Goal: Task Accomplishment & Management: Manage account settings

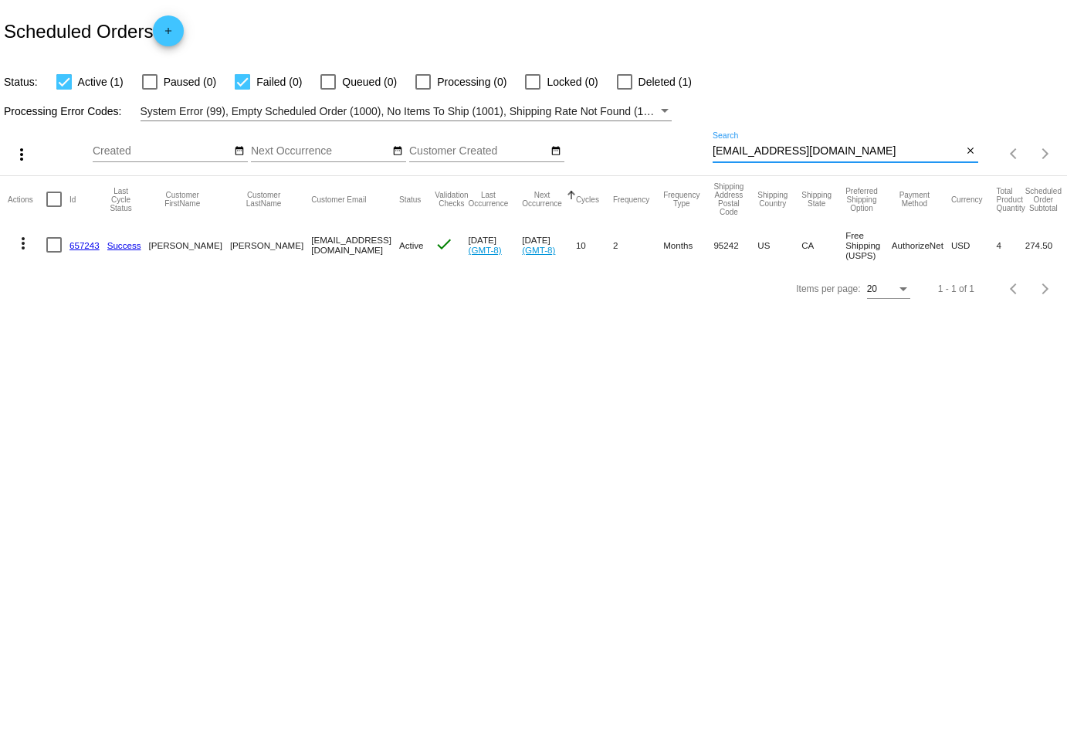
drag, startPoint x: 865, startPoint y: 144, endPoint x: 651, endPoint y: 143, distance: 214.6
click at [651, 143] on div "more_vert Sep Jan Feb Mar [DATE]" at bounding box center [533, 148] width 1067 height 55
drag, startPoint x: 832, startPoint y: 147, endPoint x: 593, endPoint y: 147, distance: 239.3
click at [593, 147] on div "more_vert Sep Jan Feb Mar [DATE]" at bounding box center [533, 148] width 1067 height 55
paste input "[PERSON_NAME][EMAIL_ADDRESS][DOMAIN_NAME]"
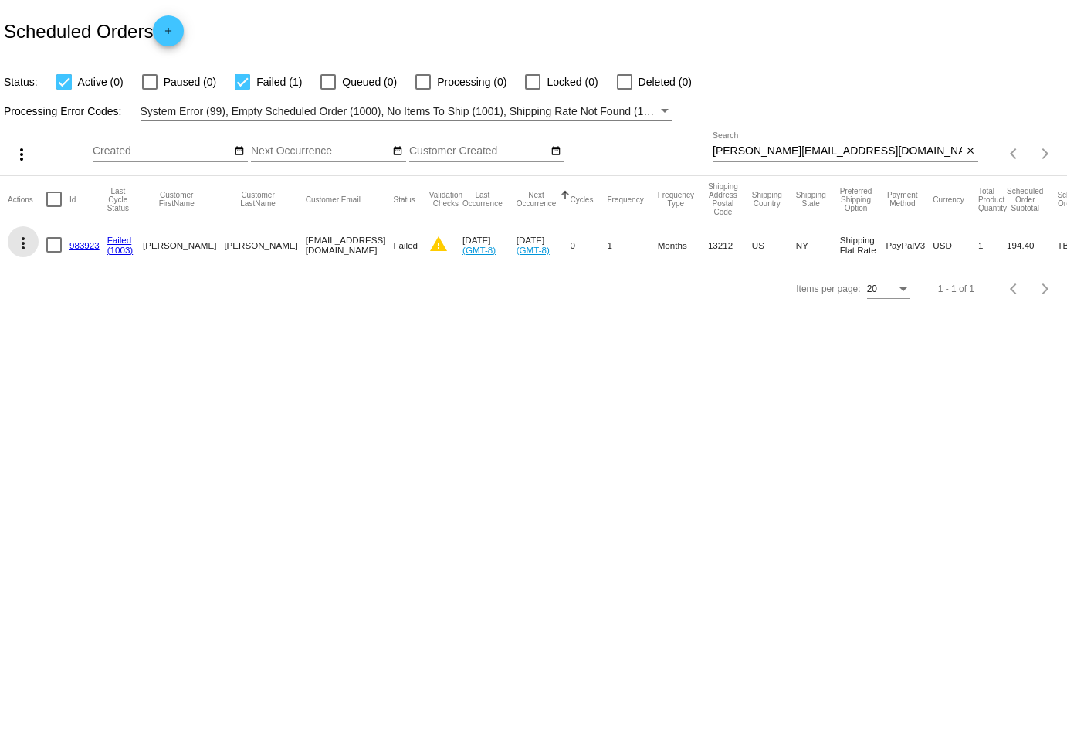
click at [16, 242] on mat-icon "more_vert" at bounding box center [23, 243] width 19 height 19
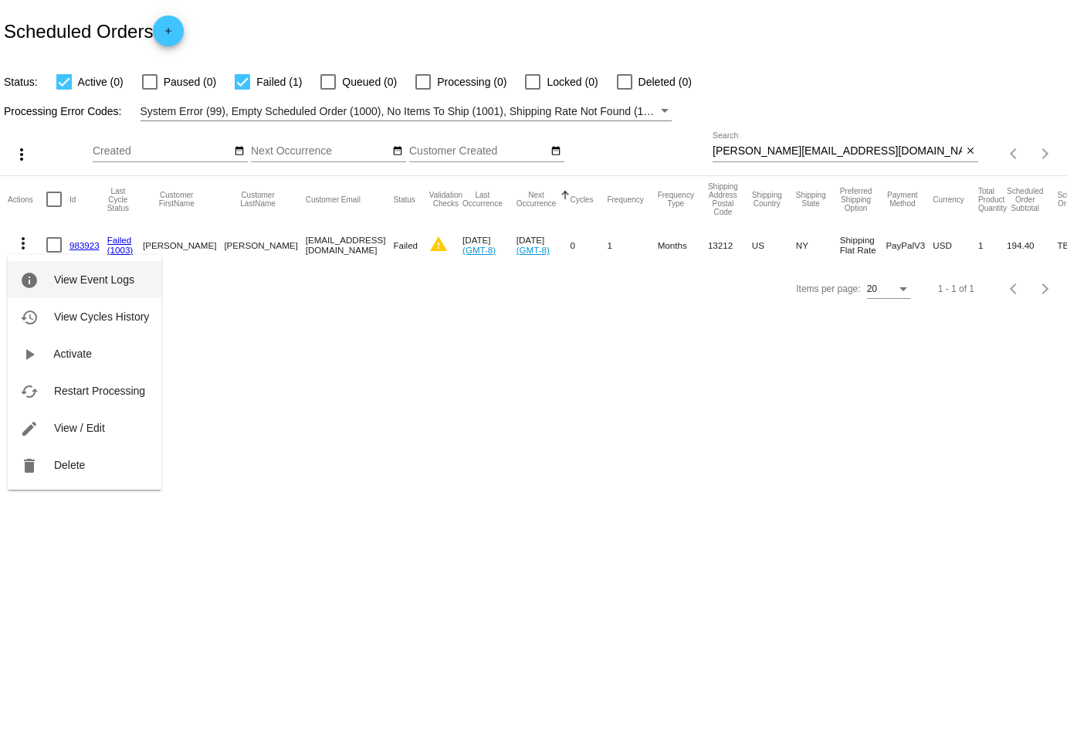
click at [86, 275] on span "View Event Logs" at bounding box center [94, 279] width 80 height 12
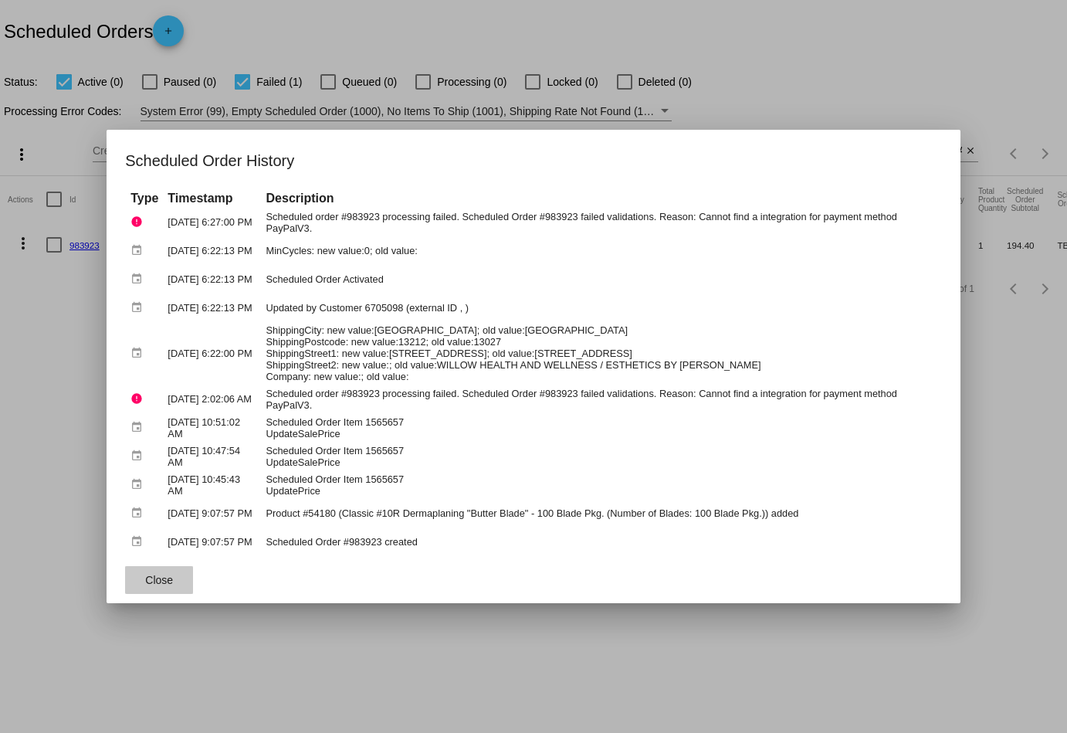
click at [179, 577] on button "Close" at bounding box center [159, 580] width 68 height 28
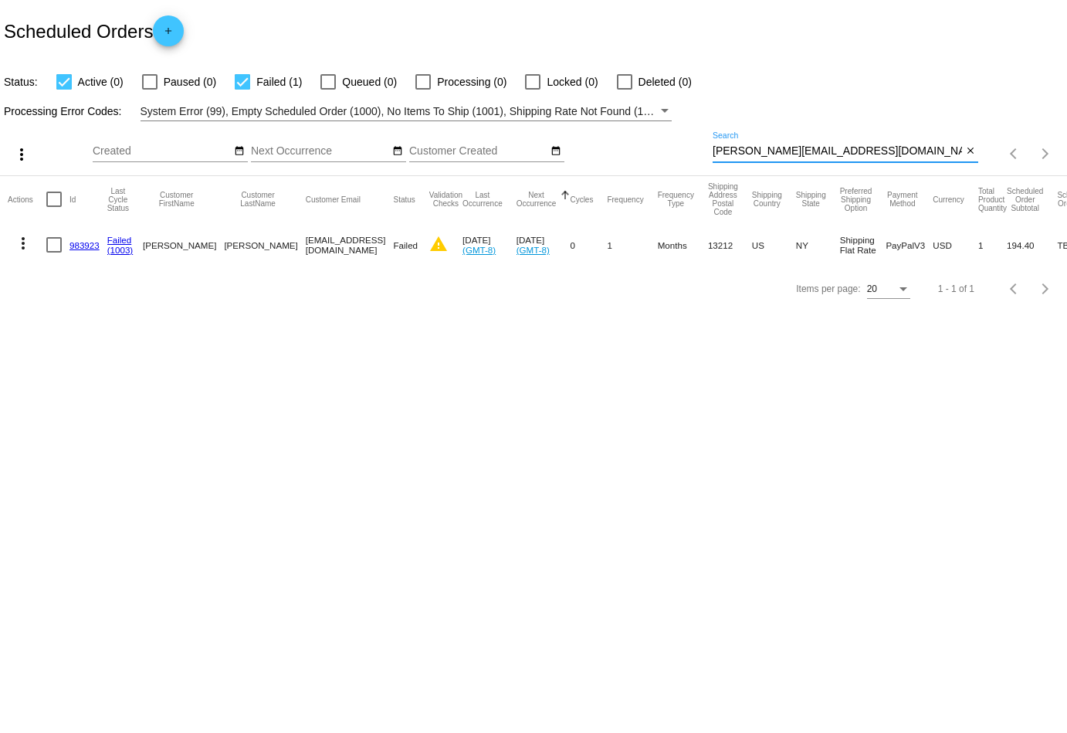
drag, startPoint x: 848, startPoint y: 153, endPoint x: 624, endPoint y: 153, distance: 224.6
click at [624, 153] on div "more_vert Sep Jan Feb Mar [DATE]" at bounding box center [533, 148] width 1067 height 55
paste input "[EMAIL_ADDRESS][DOMAIN_NAME]"
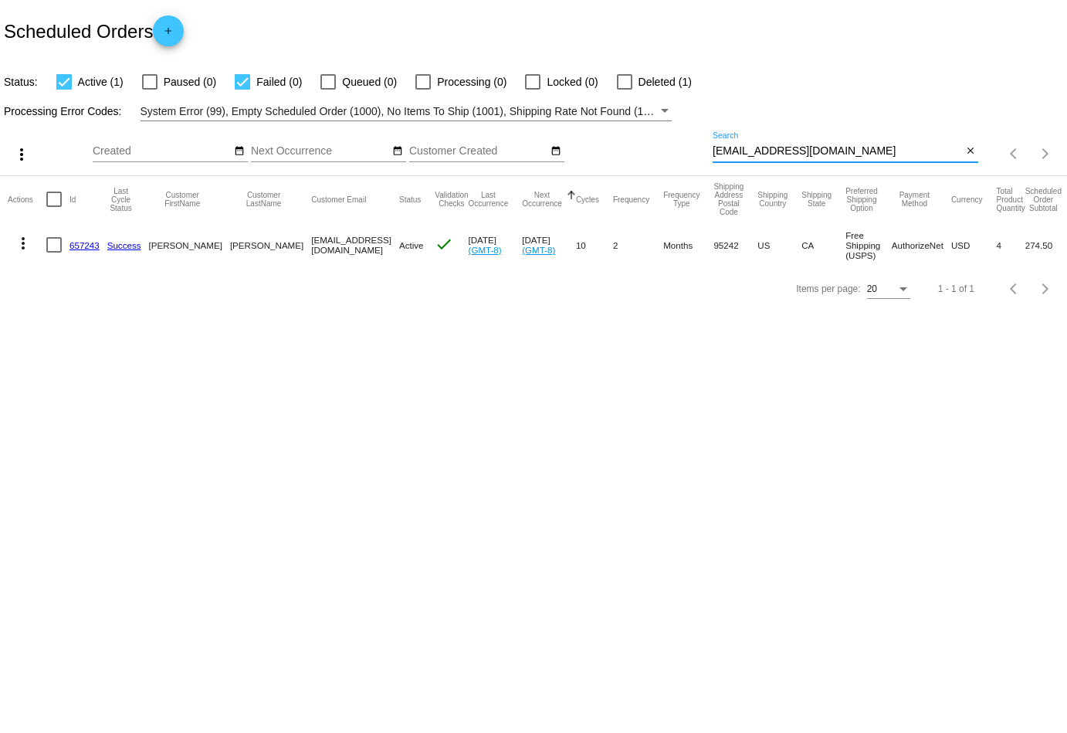
drag, startPoint x: 834, startPoint y: 149, endPoint x: 601, endPoint y: 148, distance: 232.4
click at [601, 148] on div "more_vert Sep Jan Feb Mar [DATE]" at bounding box center [533, 148] width 1067 height 55
paste input "[EMAIL_ADDRESS][DOMAIN_NAME]"
type input "[EMAIL_ADDRESS][DOMAIN_NAME]"
click at [23, 237] on mat-icon "more_vert" at bounding box center [23, 243] width 19 height 19
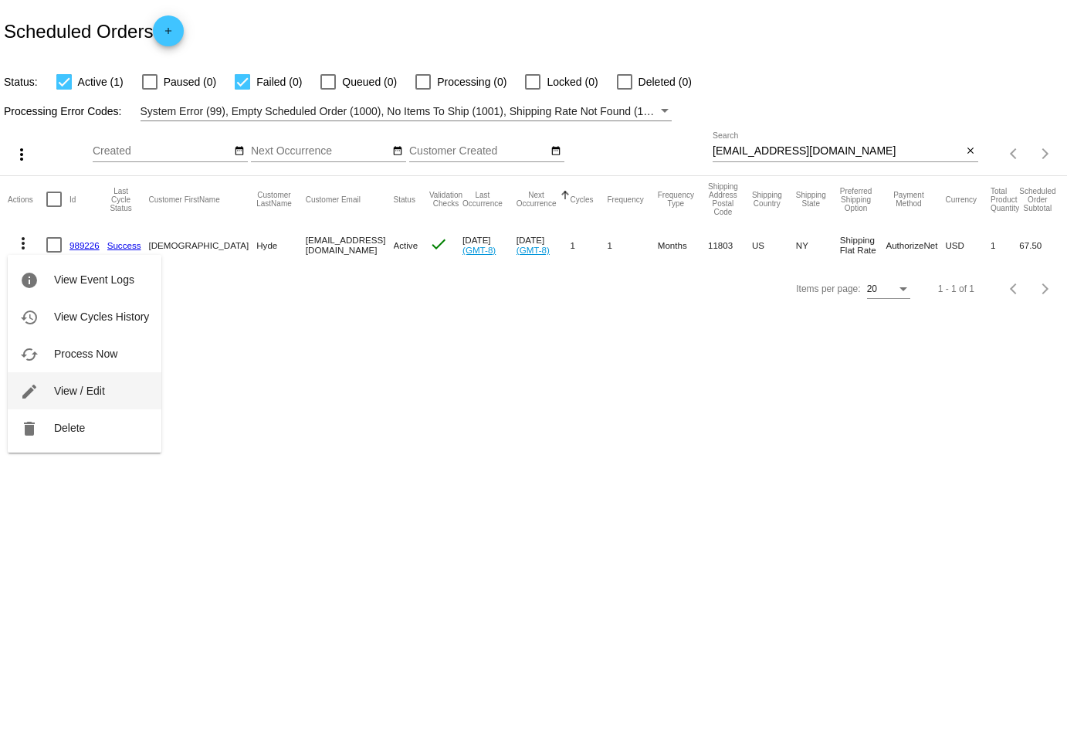
click at [121, 380] on button "edit View / Edit" at bounding box center [85, 390] width 154 height 37
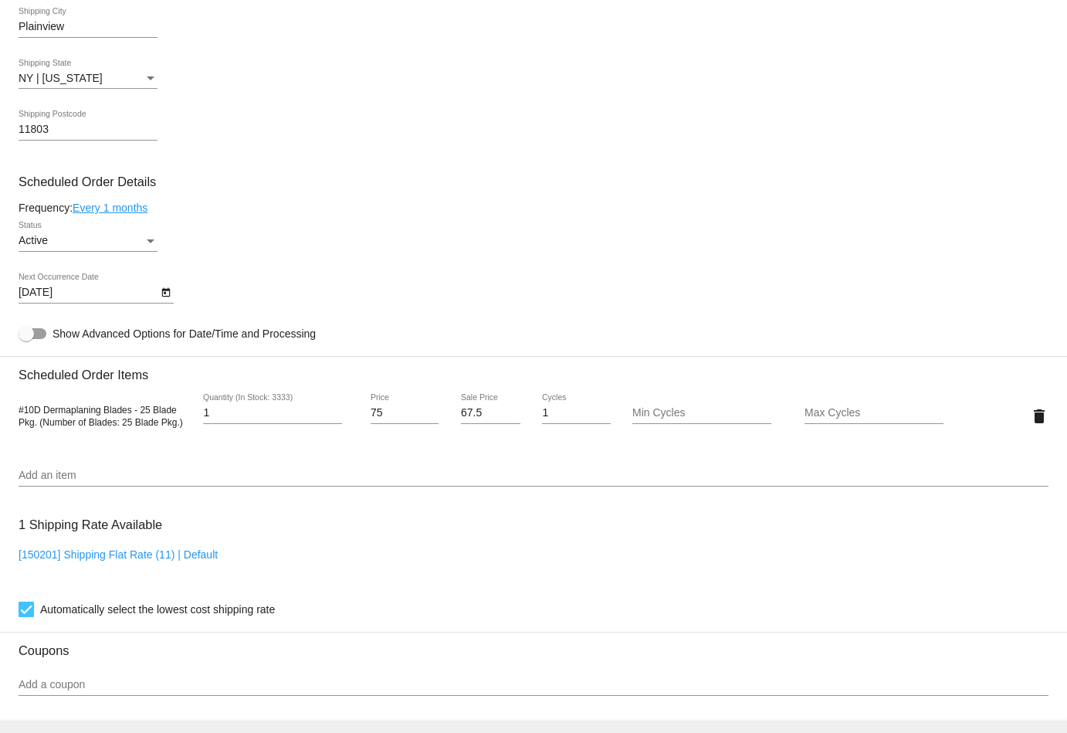
scroll to position [729, 0]
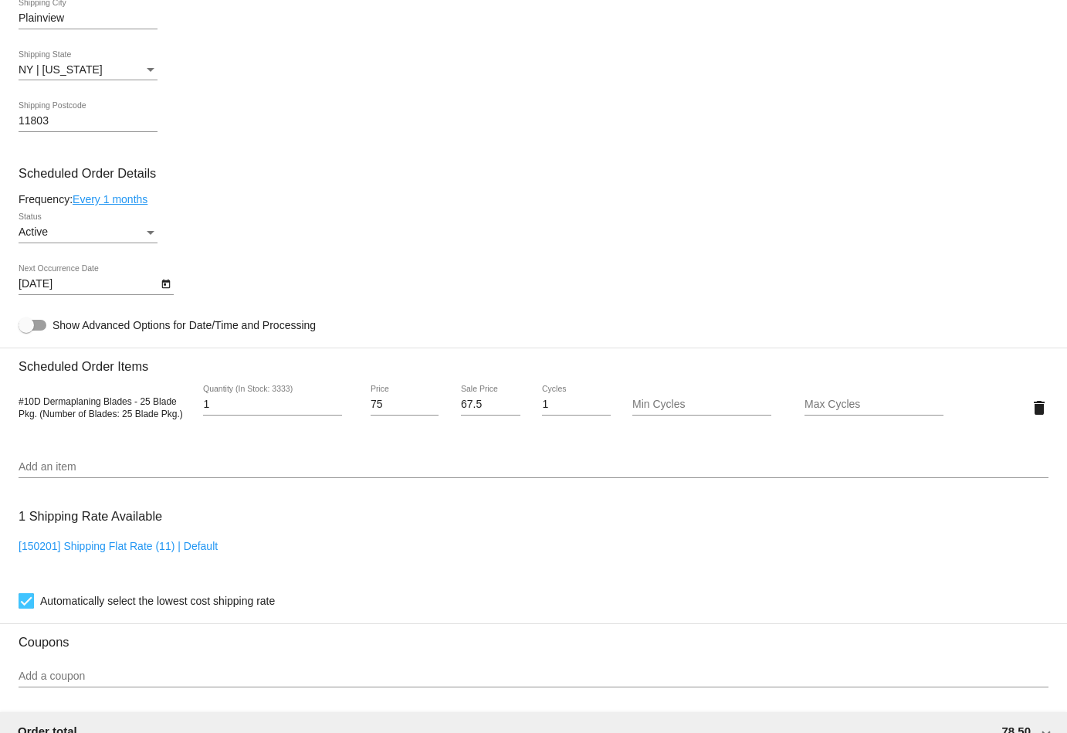
click at [66, 240] on div "Active Status" at bounding box center [88, 228] width 139 height 30
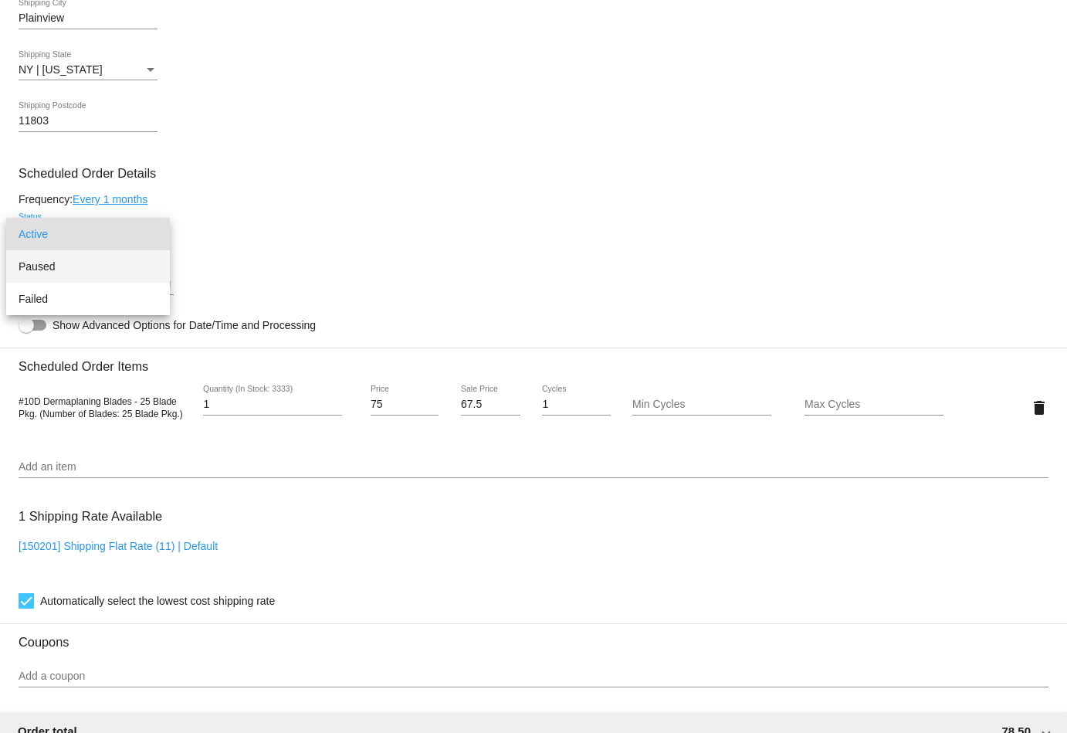
click at [73, 266] on span "Paused" at bounding box center [88, 266] width 139 height 32
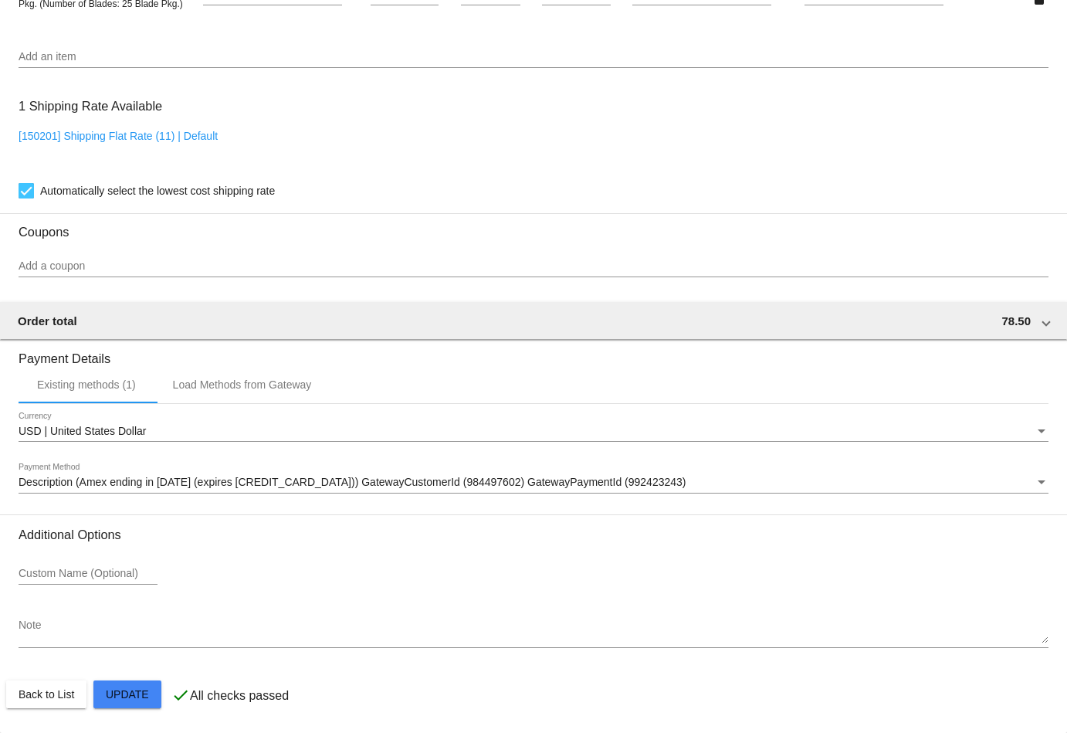
scroll to position [1140, 0]
click at [135, 709] on mat-card-actions "Back to List Update" at bounding box center [533, 694] width 1055 height 40
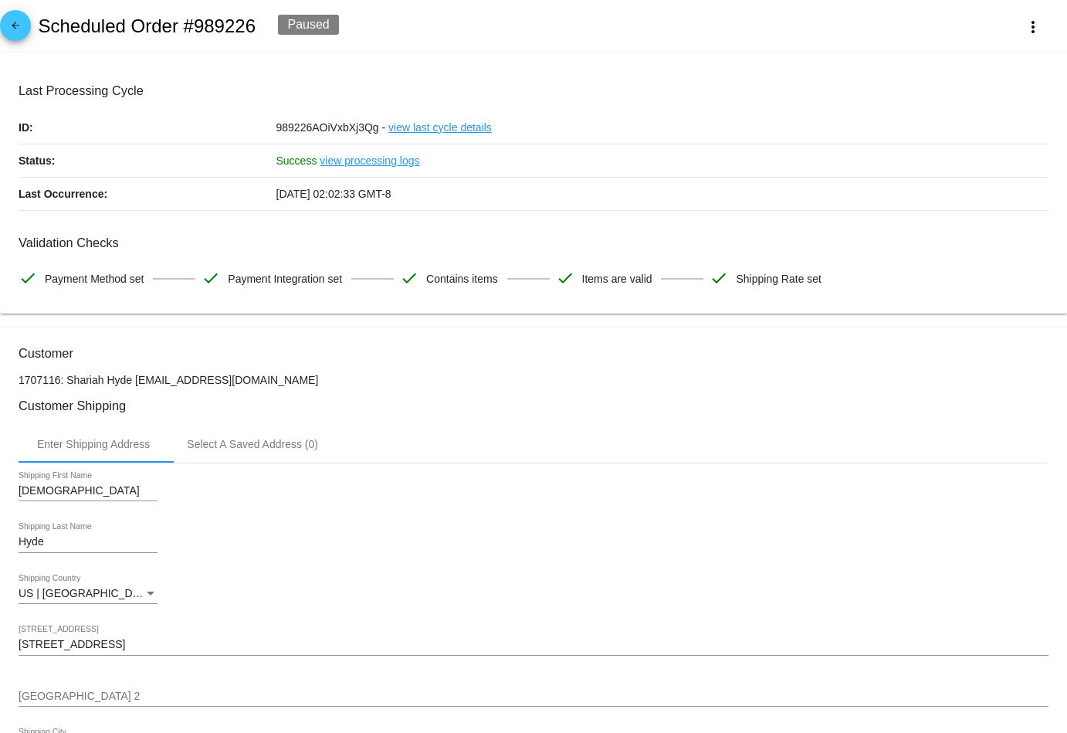
scroll to position [0, 0]
click at [14, 29] on mat-icon "arrow_back" at bounding box center [15, 29] width 19 height 19
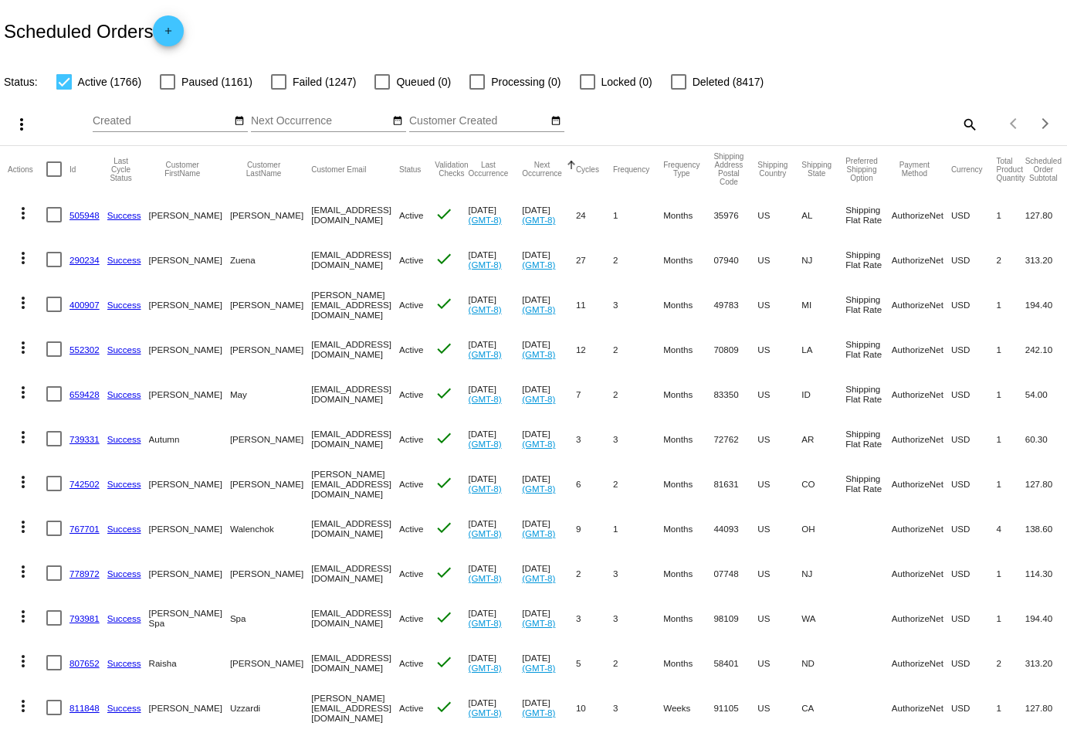
click at [967, 121] on mat-icon "search" at bounding box center [969, 124] width 19 height 24
click at [910, 120] on input "Search" at bounding box center [846, 121] width 266 height 12
paste input "[EMAIL_ADDRESS][DOMAIN_NAME]"
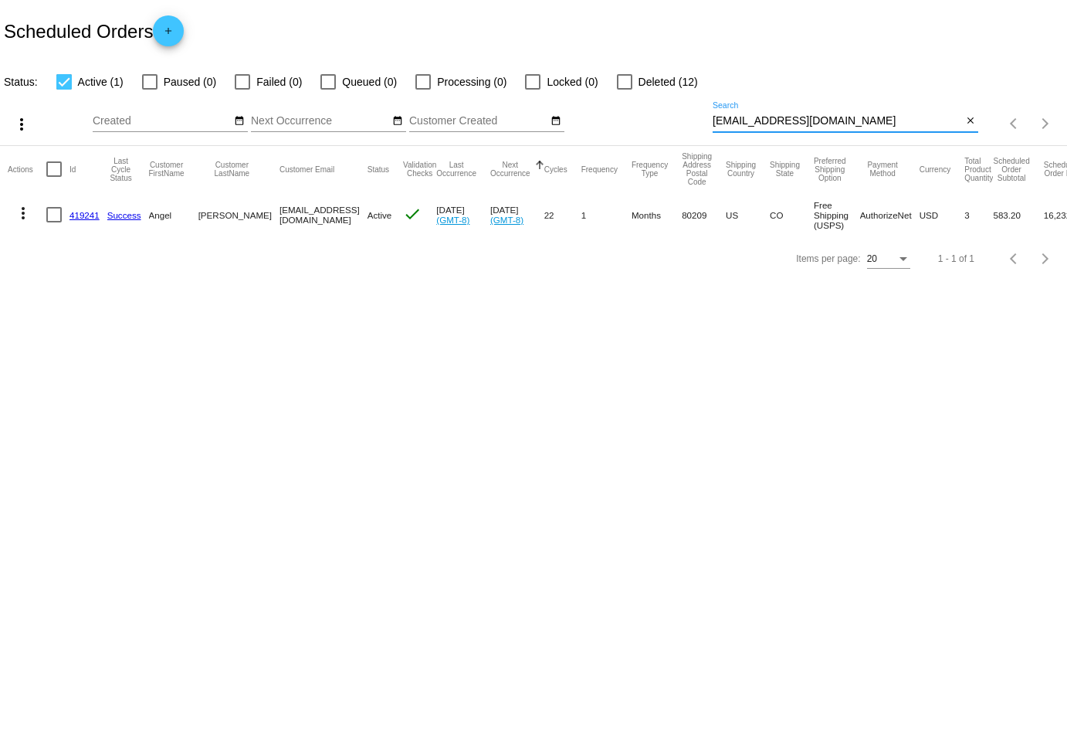
type input "[EMAIL_ADDRESS][DOMAIN_NAME]"
click at [18, 219] on mat-icon "more_vert" at bounding box center [23, 213] width 19 height 19
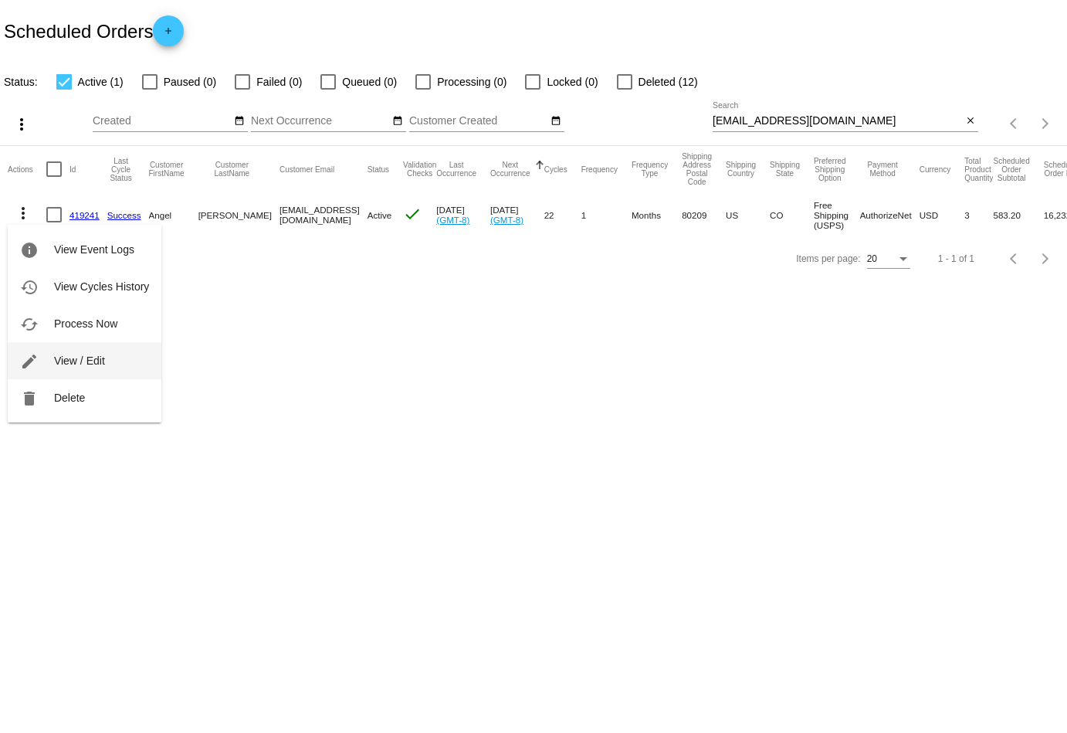
click at [126, 350] on button "edit View / Edit" at bounding box center [85, 360] width 154 height 37
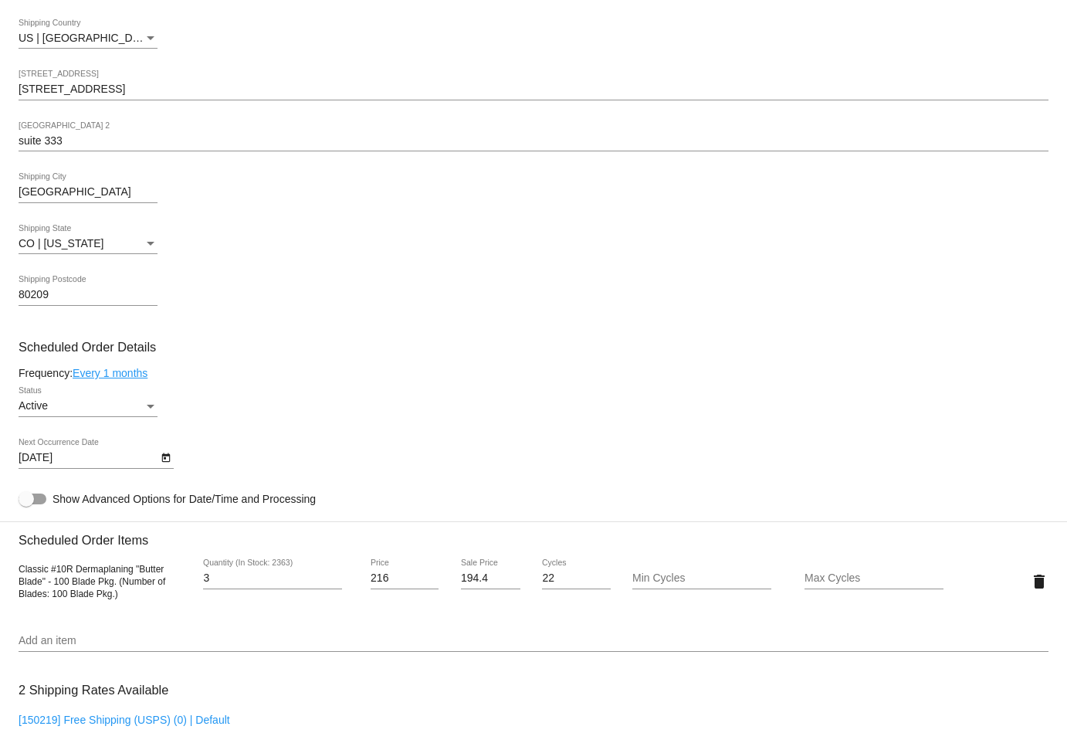
scroll to position [556, 0]
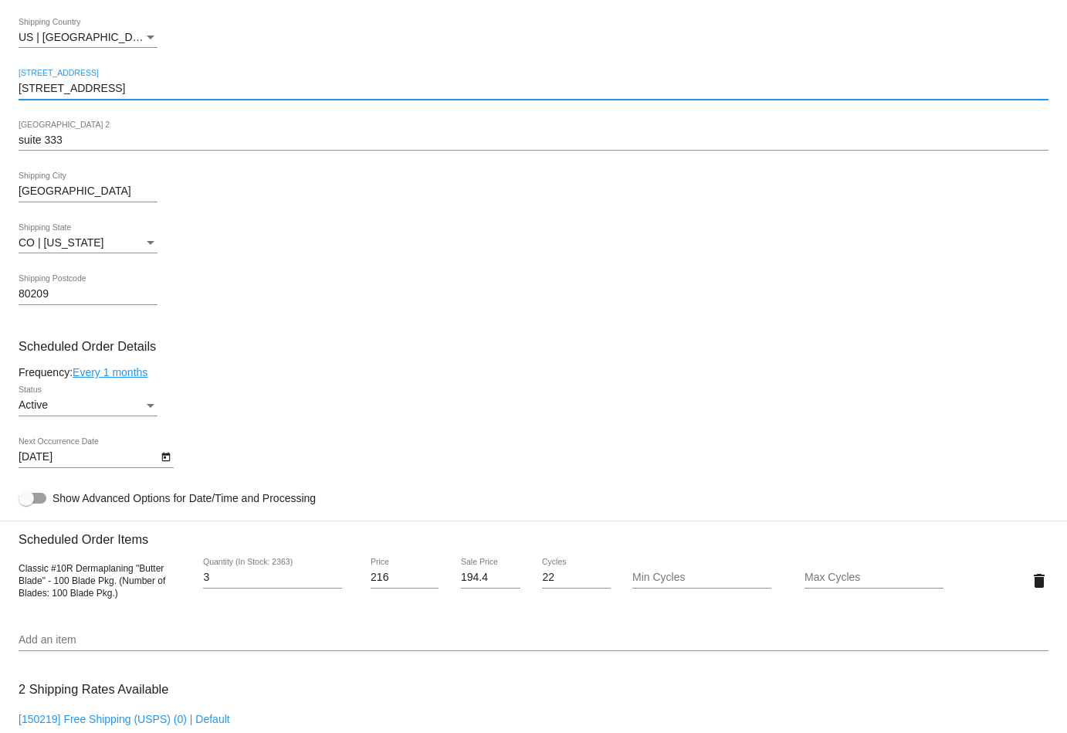
drag, startPoint x: 138, startPoint y: 88, endPoint x: 15, endPoint y: 83, distance: 123.6
click at [15, 83] on mat-card "Customer 41381: [PERSON_NAME] [EMAIL_ADDRESS][DOMAIN_NAME] Customer Shipping En…" at bounding box center [533, 543] width 1067 height 1544
paste input "[STREET_ADDRESS]"
type input "[STREET_ADDRESS]"
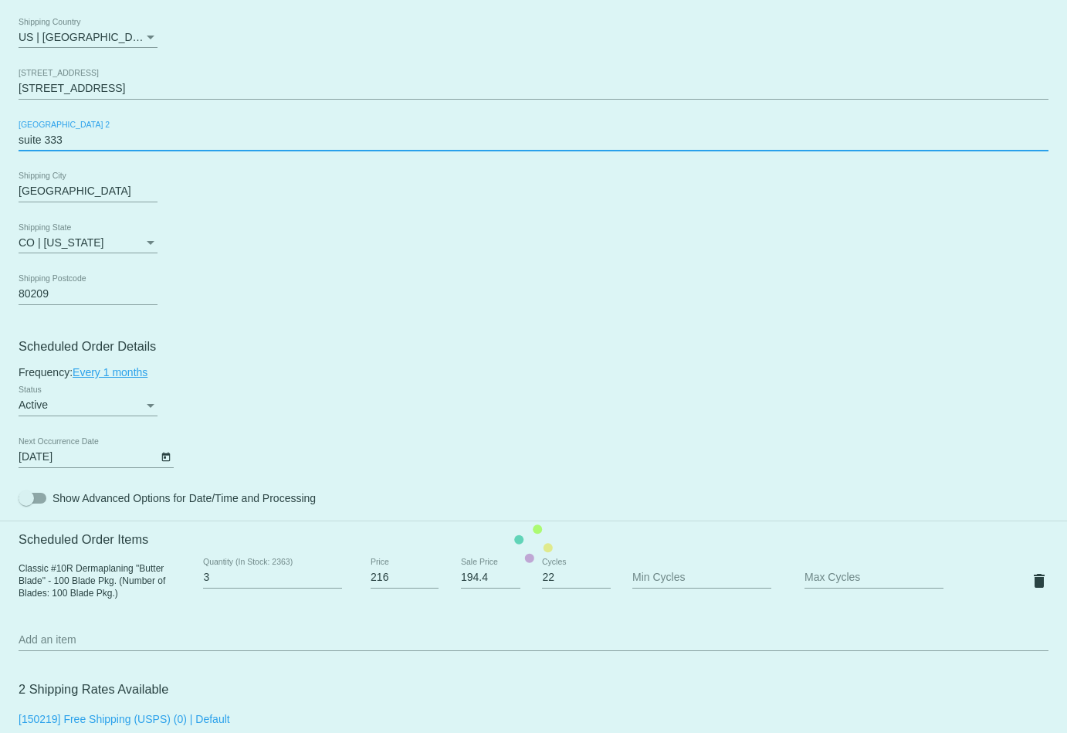
drag, startPoint x: 95, startPoint y: 142, endPoint x: -33, endPoint y: 142, distance: 128.1
click at [0, 142] on html "arrow_back Scheduled Order #419241 Active more_vert Last Processing Cycle ID: 4…" at bounding box center [533, 366] width 1067 height 733
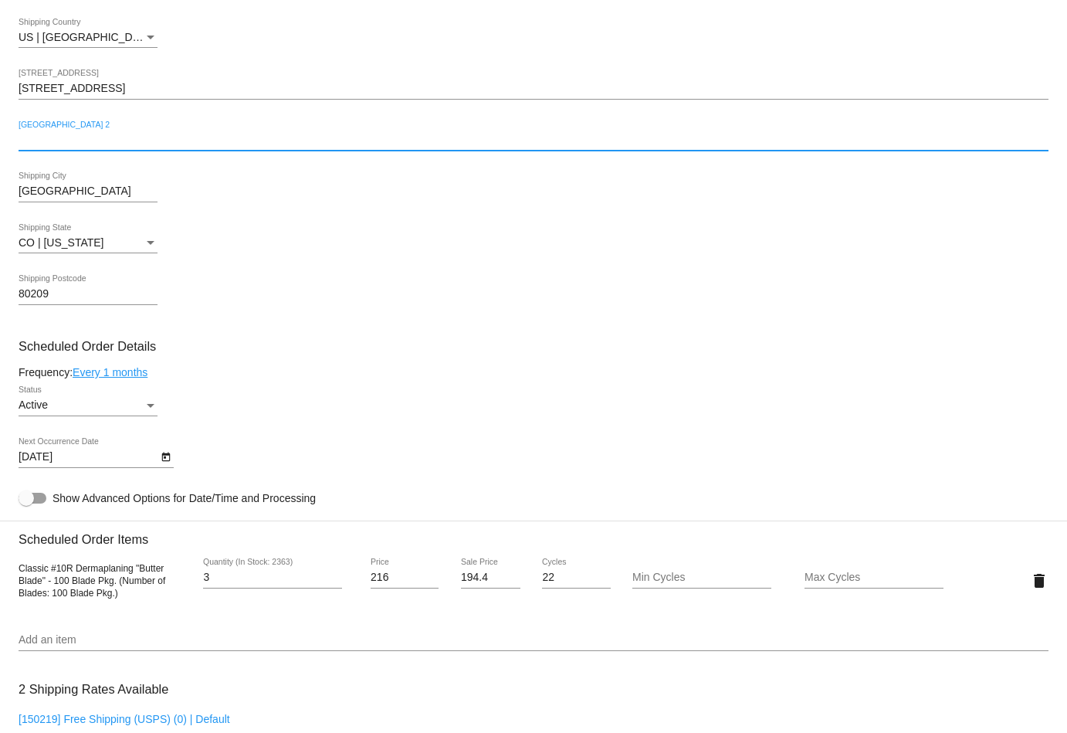
click at [59, 289] on mat-card "Customer 41381: [PERSON_NAME] [EMAIL_ADDRESS][DOMAIN_NAME] Customer Shipping En…" at bounding box center [533, 543] width 1067 height 1544
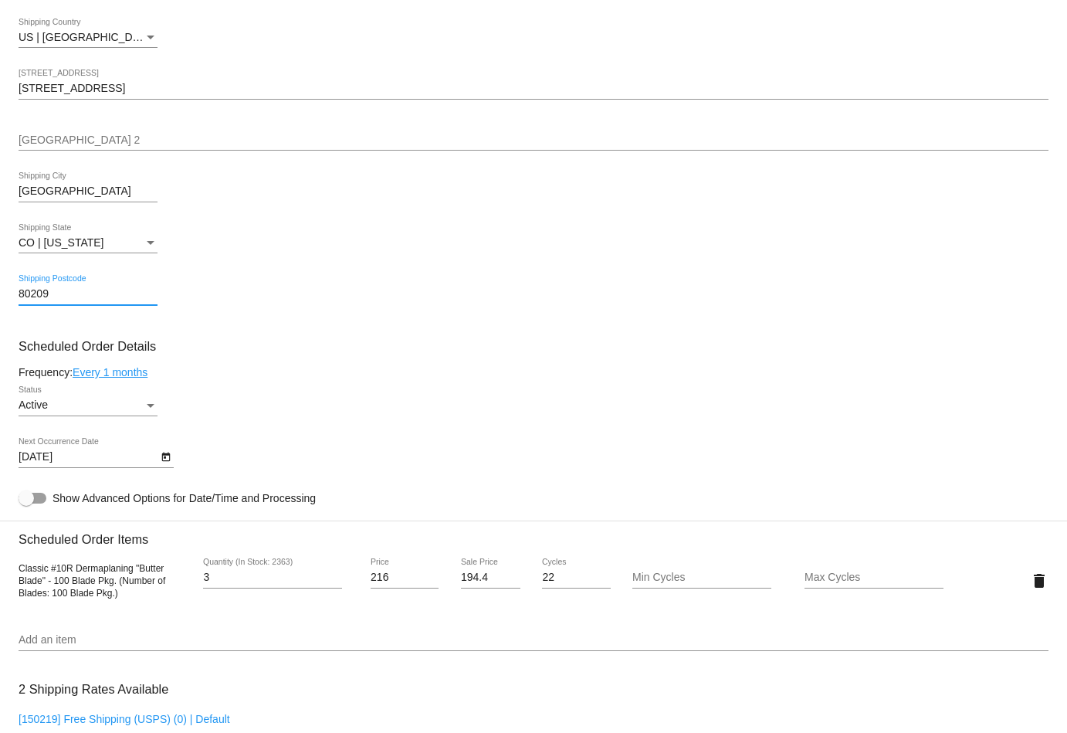
click at [62, 293] on input "80209" at bounding box center [88, 294] width 139 height 12
type input "80224"
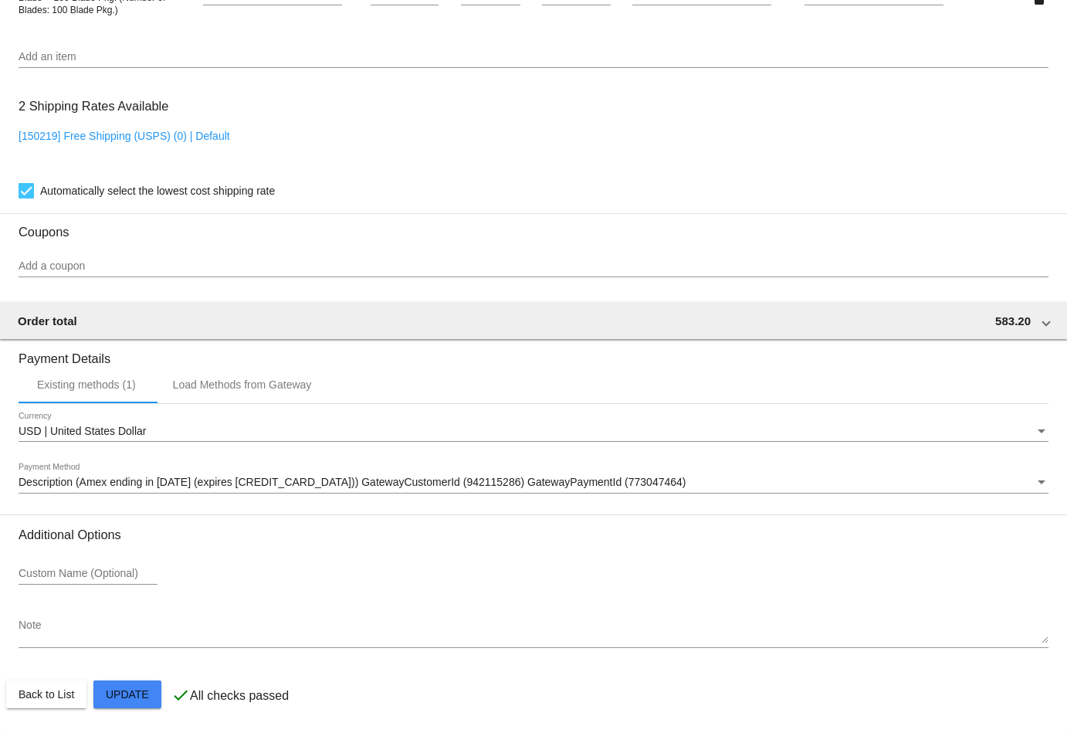
scroll to position [1140, 0]
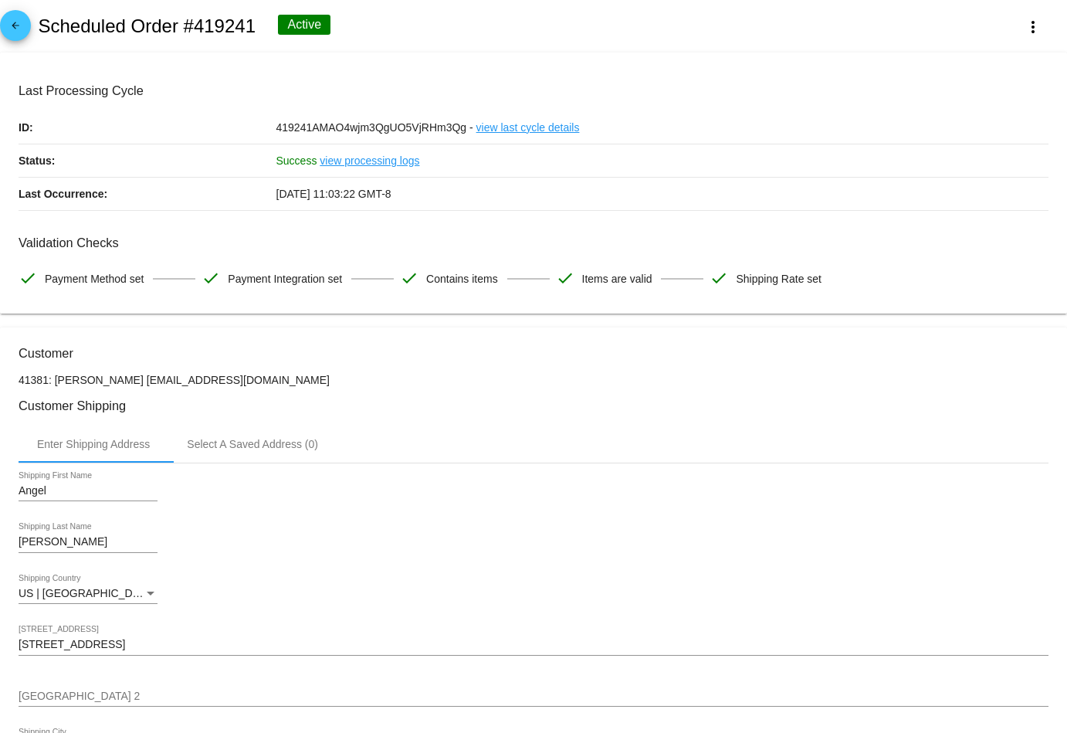
scroll to position [0, 0]
click at [20, 26] on mat-icon "arrow_back" at bounding box center [15, 29] width 19 height 19
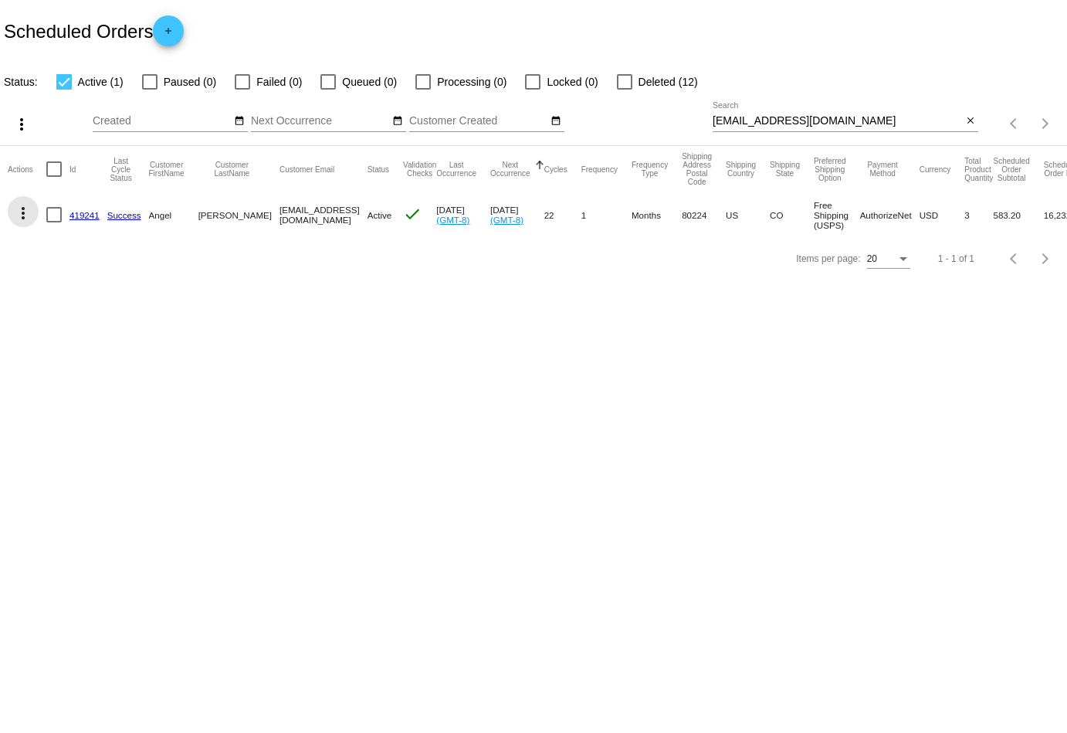
click at [27, 210] on mat-icon "more_vert" at bounding box center [23, 213] width 19 height 19
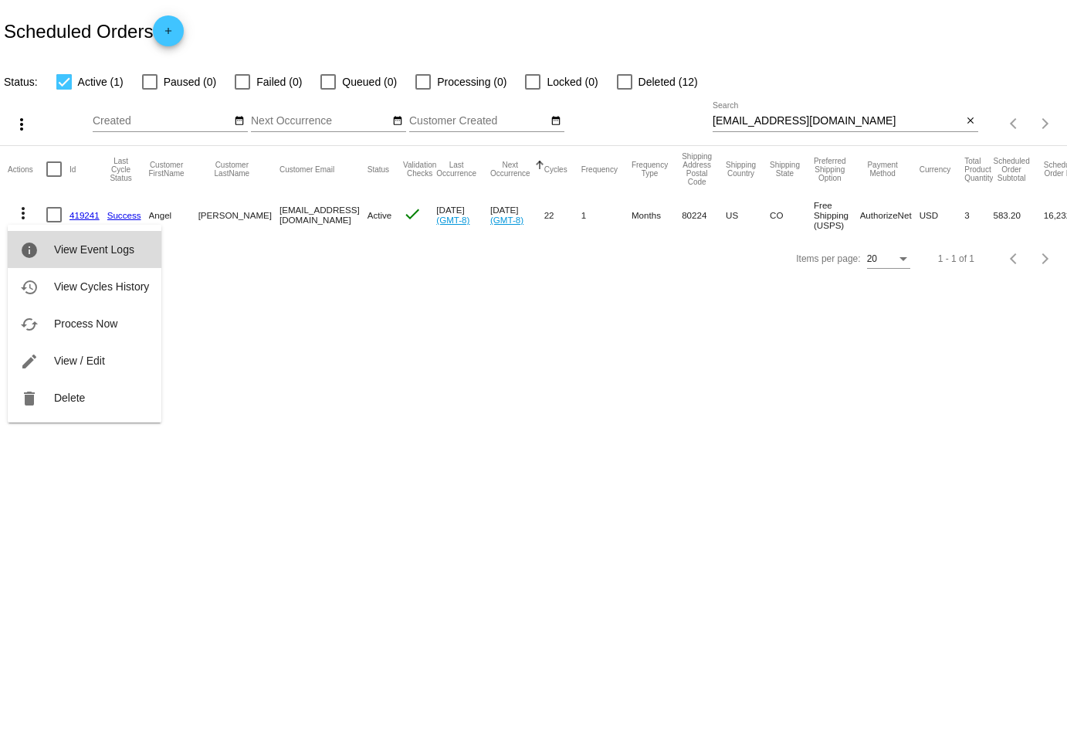
click at [76, 251] on span "View Event Logs" at bounding box center [94, 249] width 80 height 12
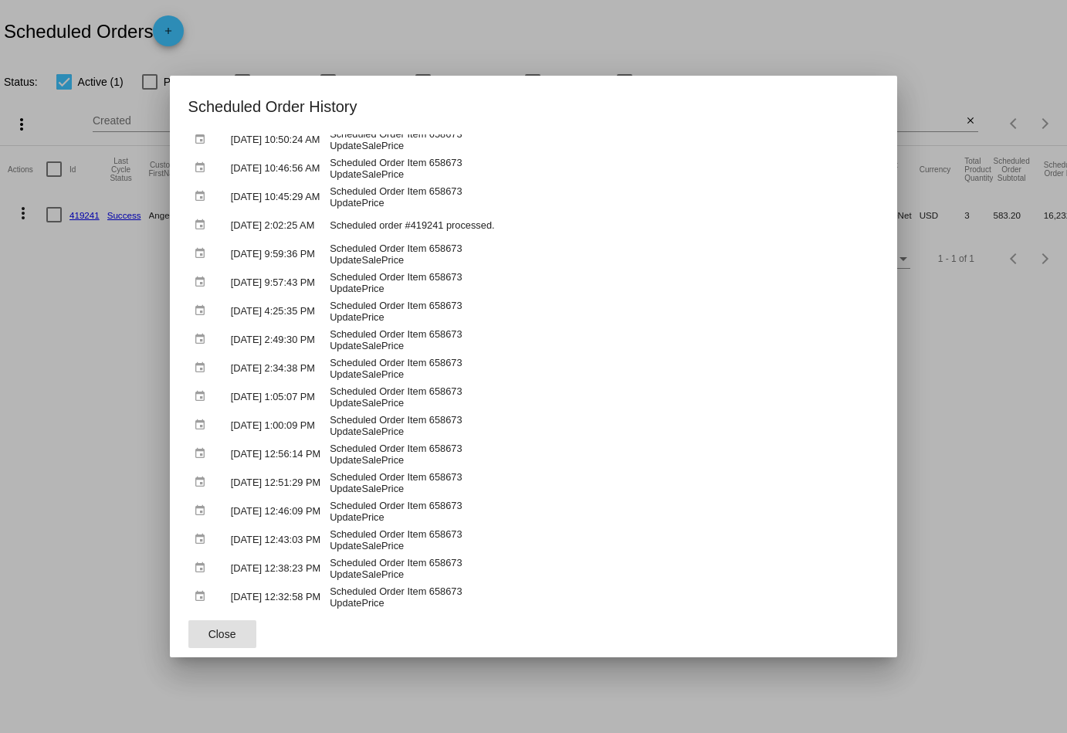
scroll to position [83, 0]
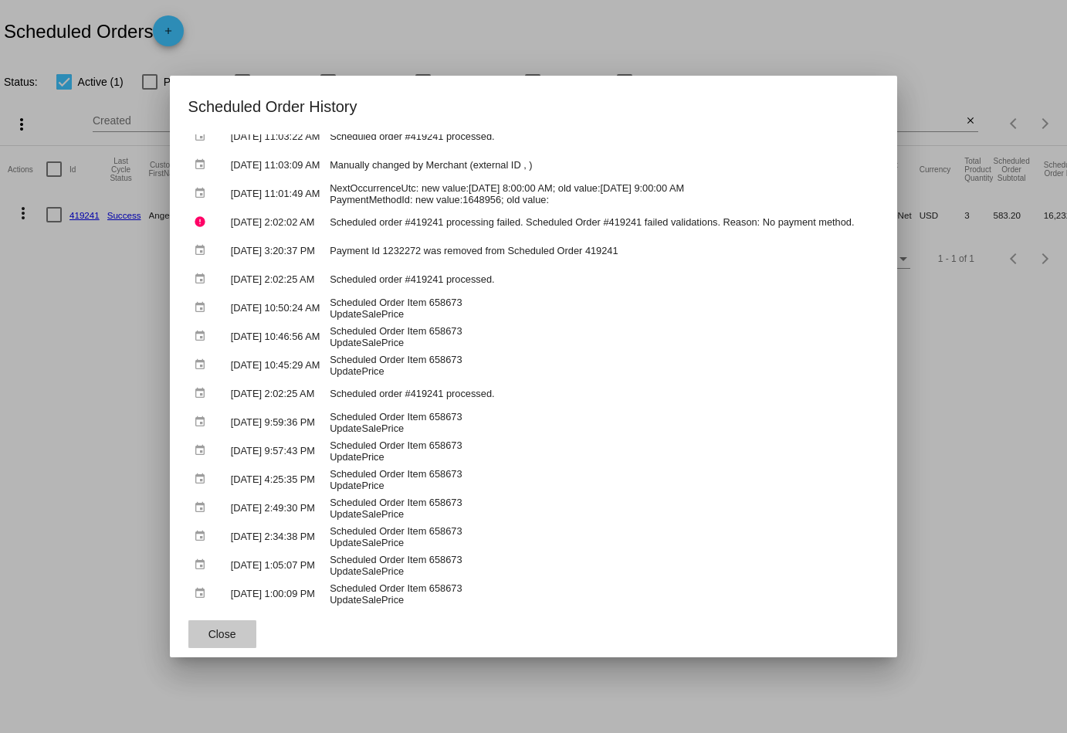
click at [208, 635] on span "Close" at bounding box center [222, 634] width 28 height 12
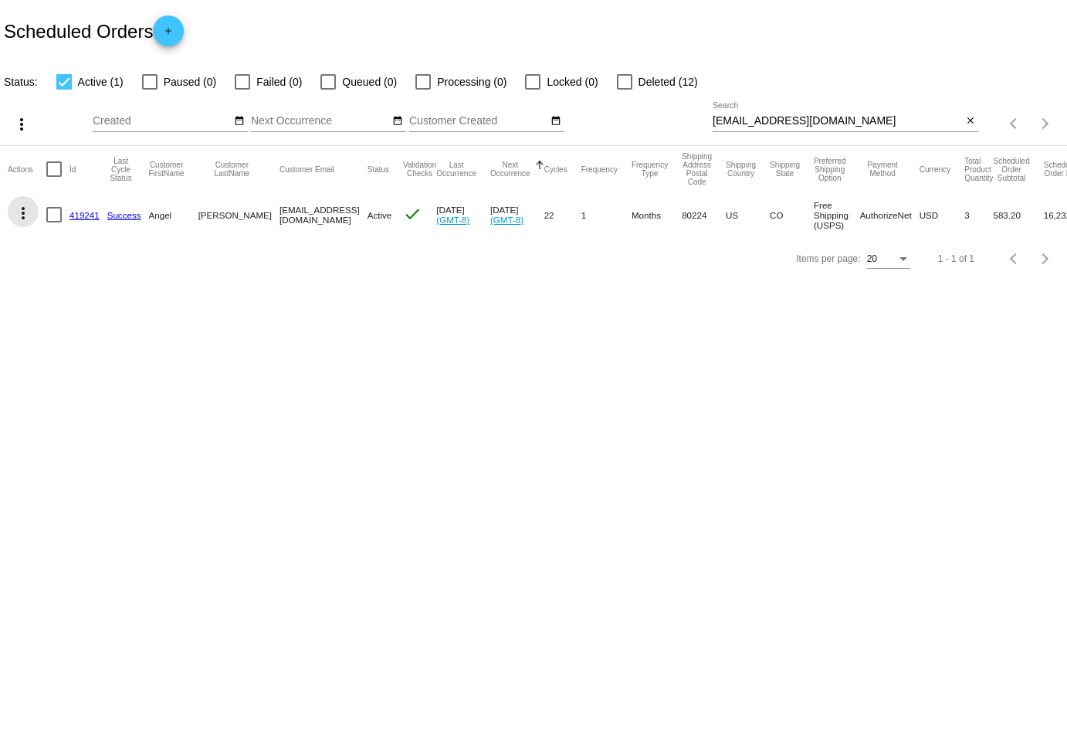
click at [22, 211] on mat-icon "more_vert" at bounding box center [23, 213] width 19 height 19
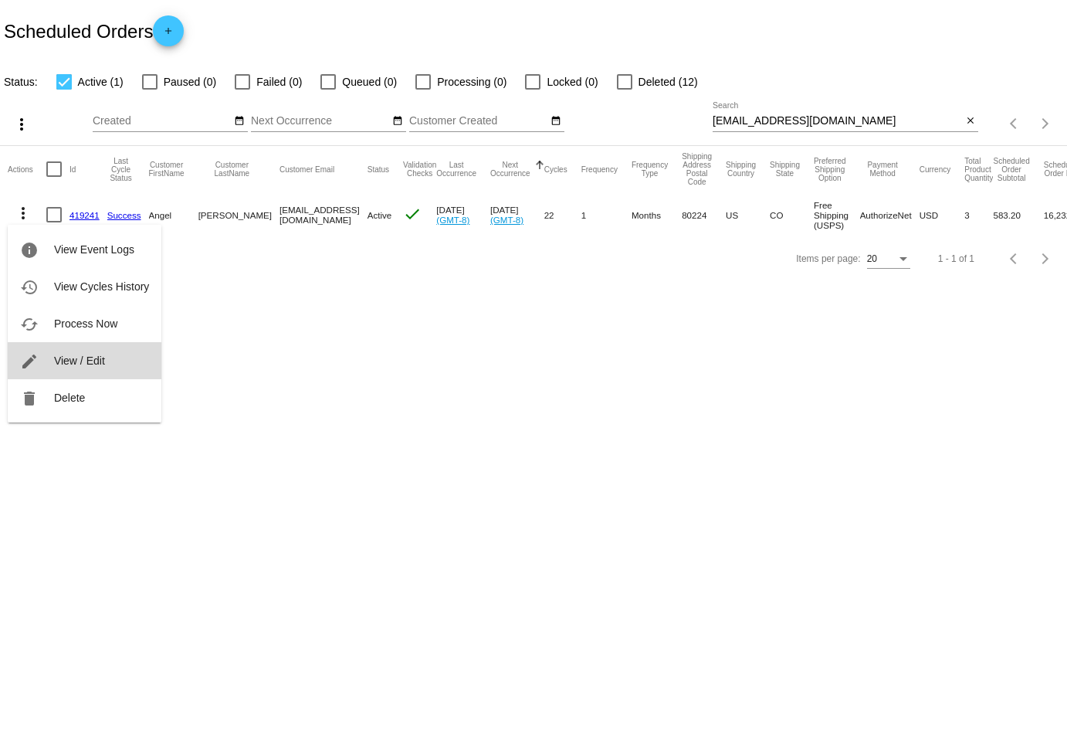
click at [69, 365] on span "View / Edit" at bounding box center [79, 360] width 51 height 12
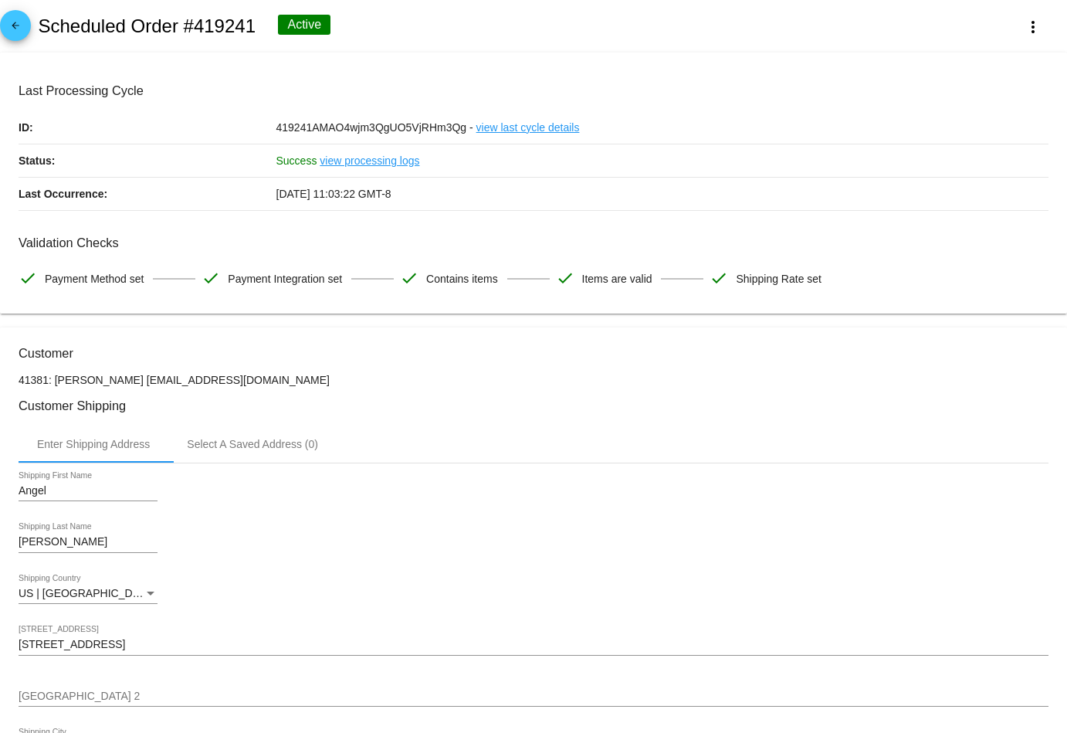
drag, startPoint x: 266, startPoint y: 384, endPoint x: 130, endPoint y: 384, distance: 135.9
click at [130, 384] on p "41381: [PERSON_NAME] [EMAIL_ADDRESS][DOMAIN_NAME]" at bounding box center [534, 380] width 1030 height 12
copy p "[EMAIL_ADDRESS][DOMAIN_NAME]"
